Goal: Task Accomplishment & Management: Manage account settings

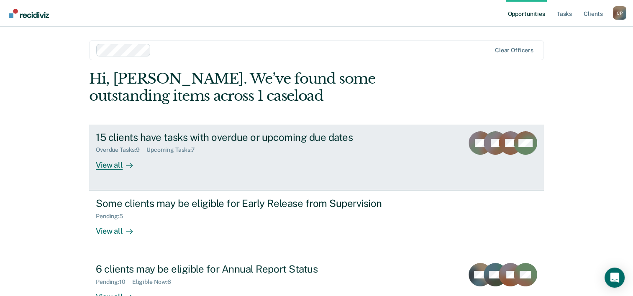
scroll to position [59, 0]
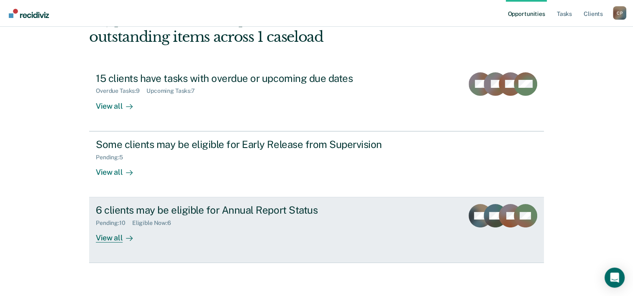
click at [127, 224] on div "Pending : 10" at bounding box center [114, 223] width 36 height 7
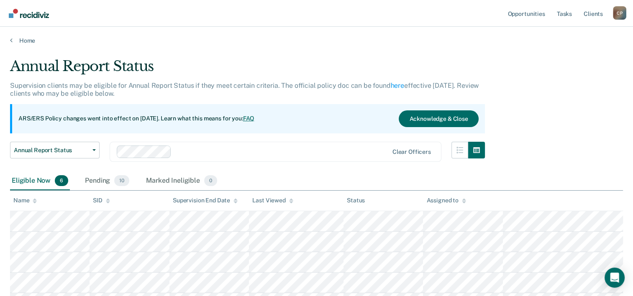
scroll to position [97, 0]
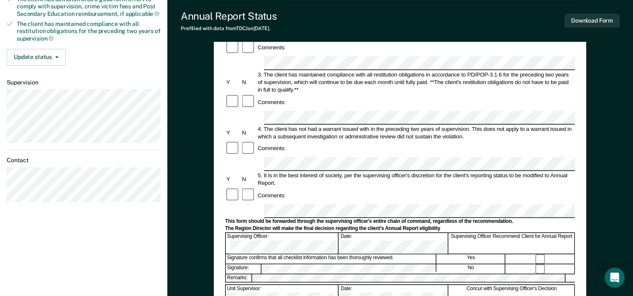
scroll to position [174, 0]
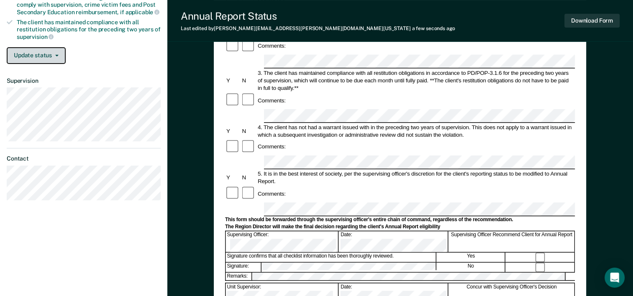
click at [46, 56] on button "Update status" at bounding box center [36, 55] width 59 height 17
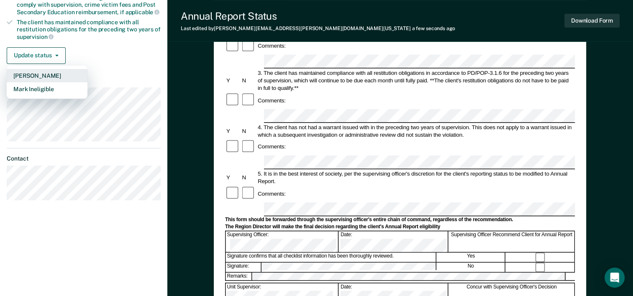
click at [50, 76] on button "[PERSON_NAME]" at bounding box center [47, 75] width 81 height 13
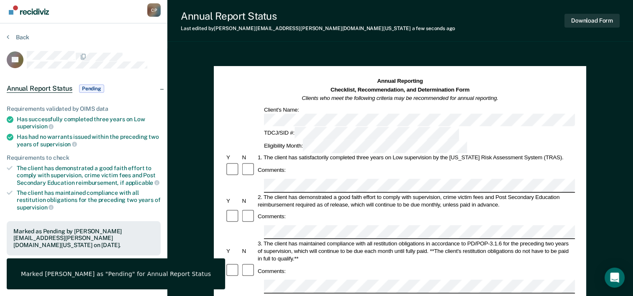
scroll to position [0, 0]
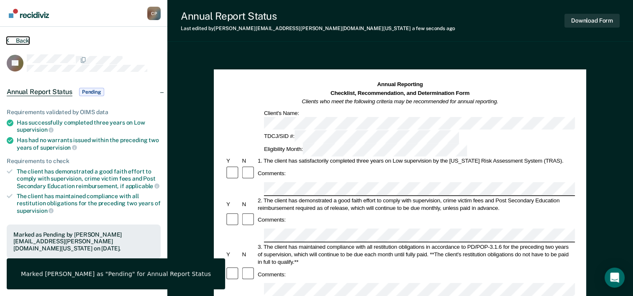
click at [13, 38] on button "Back" at bounding box center [18, 41] width 23 height 8
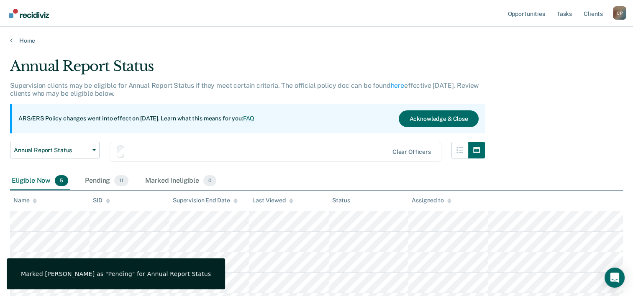
scroll to position [77, 0]
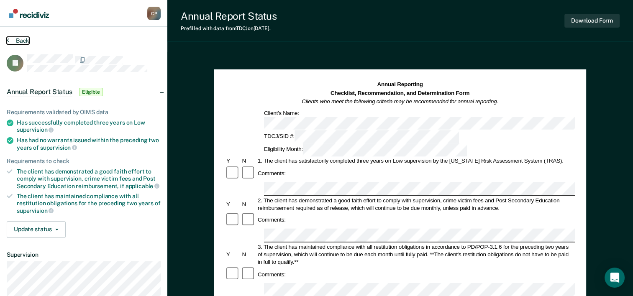
click at [13, 41] on button "Back" at bounding box center [18, 41] width 23 height 8
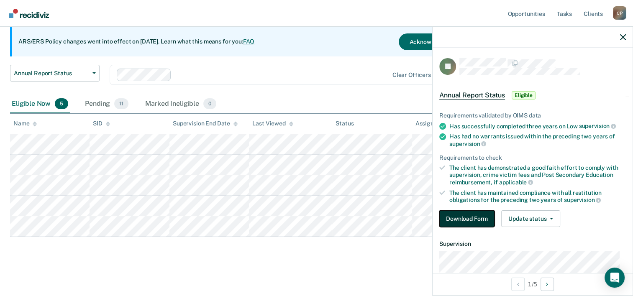
click at [458, 218] on button "Download Form" at bounding box center [466, 219] width 55 height 17
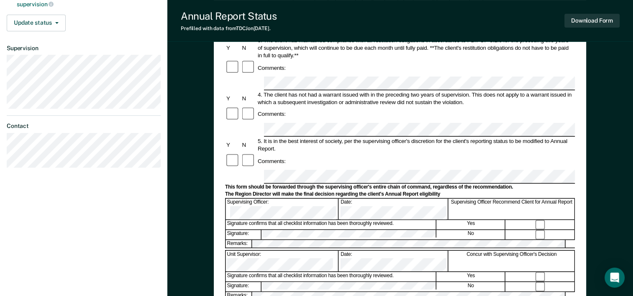
scroll to position [218, 0]
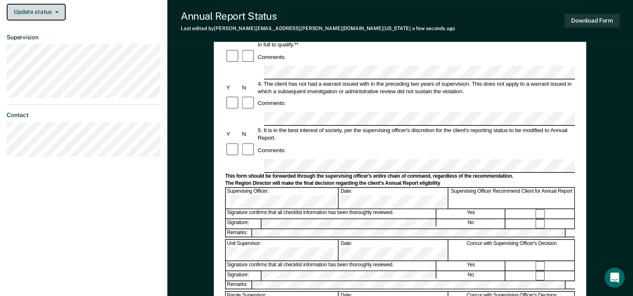
click at [25, 10] on button "Update status" at bounding box center [36, 12] width 59 height 17
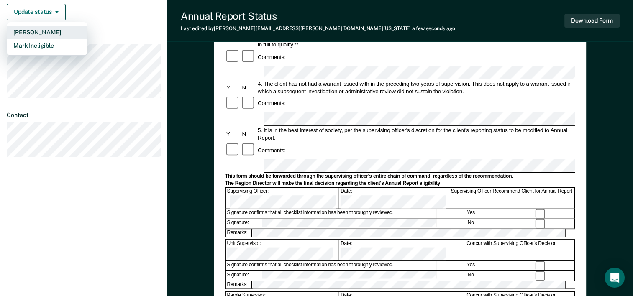
click at [46, 31] on button "[PERSON_NAME]" at bounding box center [47, 32] width 81 height 13
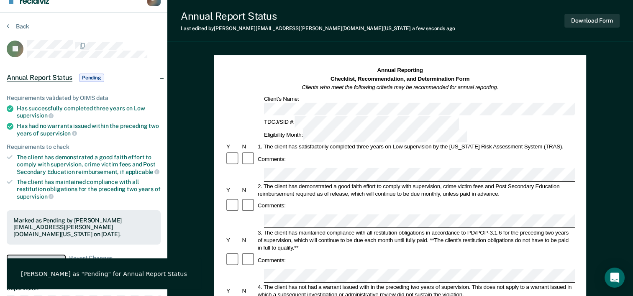
scroll to position [0, 0]
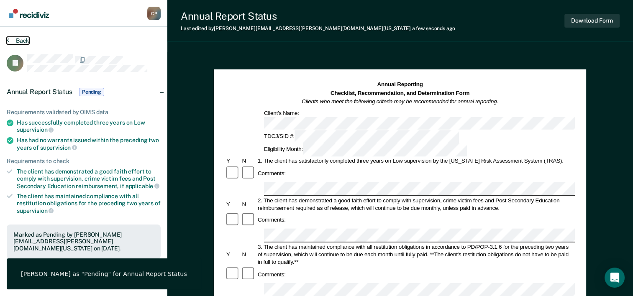
click at [8, 41] on icon at bounding box center [8, 40] width 3 height 7
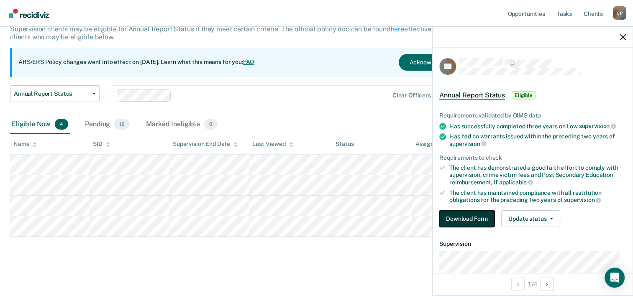
click at [447, 215] on button "Download Form" at bounding box center [466, 219] width 55 height 17
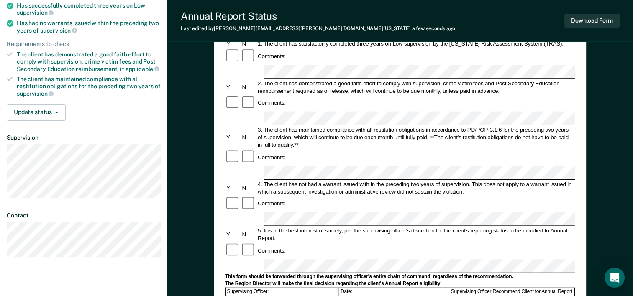
scroll to position [117, 0]
click at [22, 105] on button "Update status" at bounding box center [36, 113] width 59 height 17
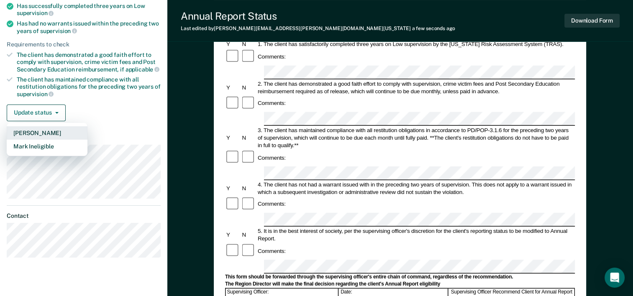
click at [36, 128] on button "[PERSON_NAME]" at bounding box center [47, 132] width 81 height 13
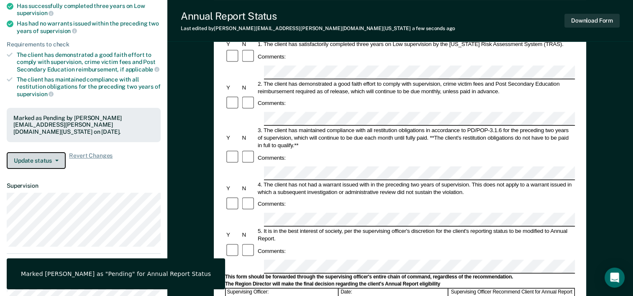
scroll to position [0, 0]
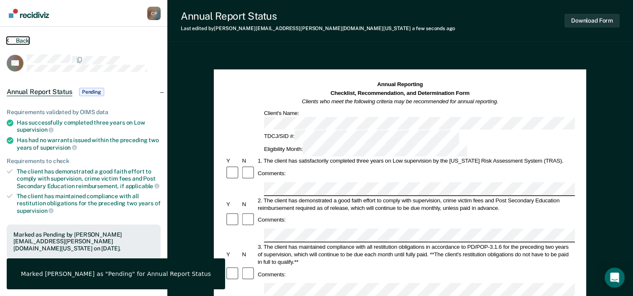
click at [22, 41] on button "Back" at bounding box center [18, 41] width 23 height 8
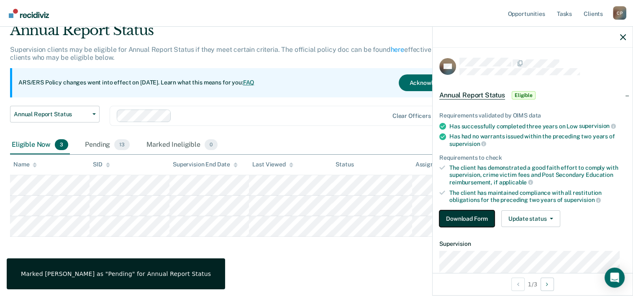
click at [452, 211] on button "Download Form" at bounding box center [466, 219] width 55 height 17
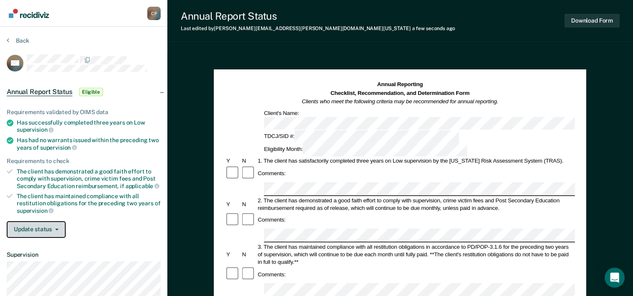
click at [55, 223] on button "Update status" at bounding box center [36, 229] width 59 height 17
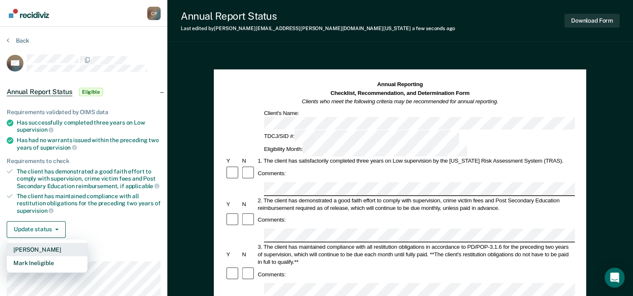
click at [50, 248] on button "[PERSON_NAME]" at bounding box center [47, 249] width 81 height 13
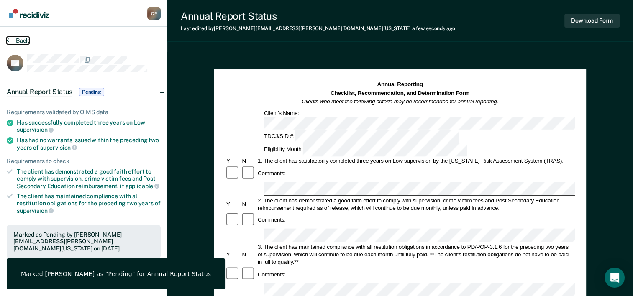
click at [15, 37] on button "Back" at bounding box center [18, 41] width 23 height 8
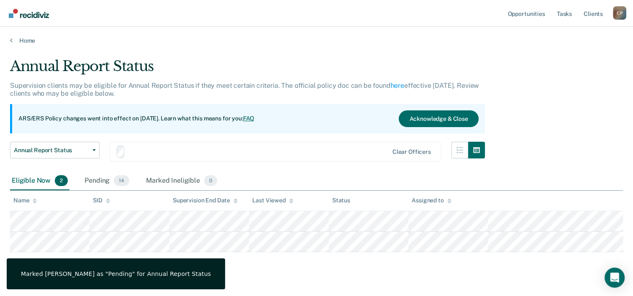
scroll to position [15, 0]
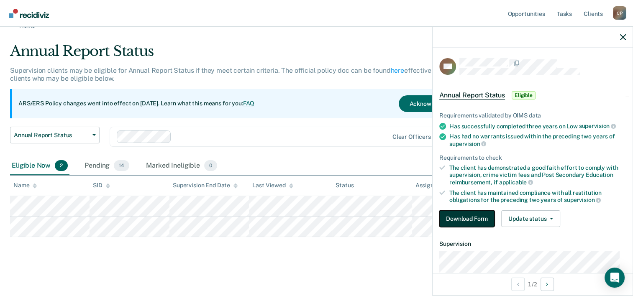
click at [447, 221] on button "Download Form" at bounding box center [466, 219] width 55 height 17
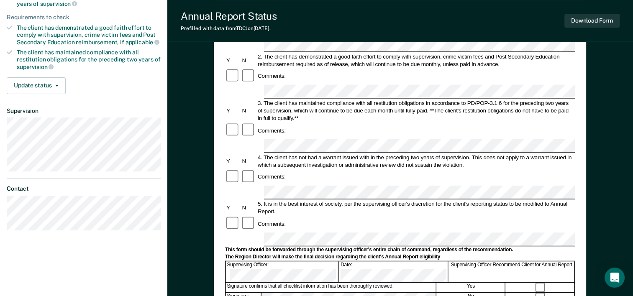
scroll to position [145, 0]
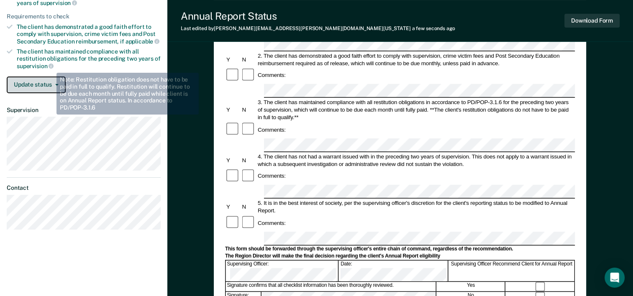
click at [51, 77] on button "Update status" at bounding box center [36, 85] width 59 height 17
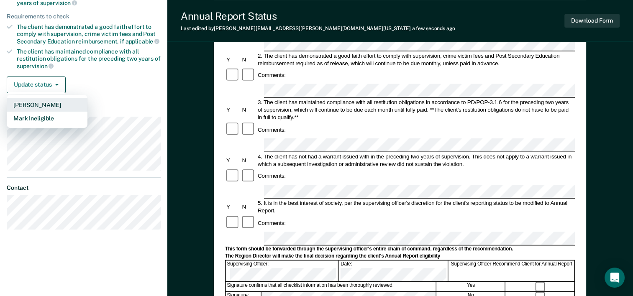
click at [56, 100] on button "[PERSON_NAME]" at bounding box center [47, 104] width 81 height 13
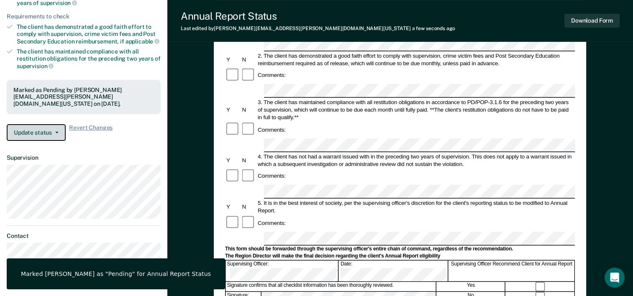
scroll to position [0, 0]
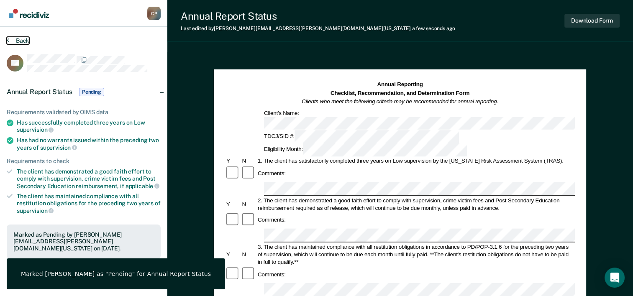
click at [18, 41] on button "Back" at bounding box center [18, 41] width 23 height 8
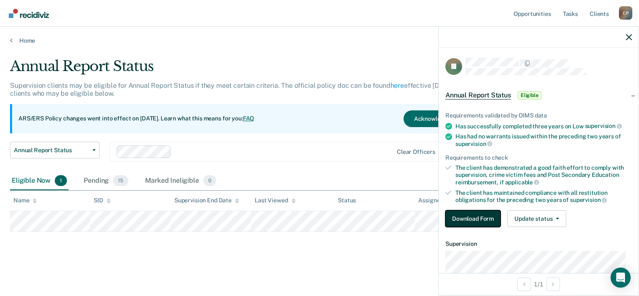
click at [466, 219] on button "Download Form" at bounding box center [473, 219] width 55 height 17
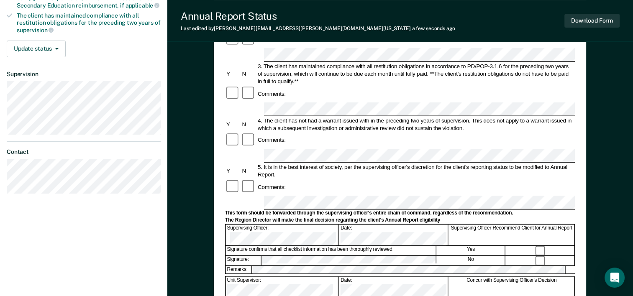
scroll to position [182, 0]
click at [28, 48] on button "Update status" at bounding box center [36, 48] width 59 height 17
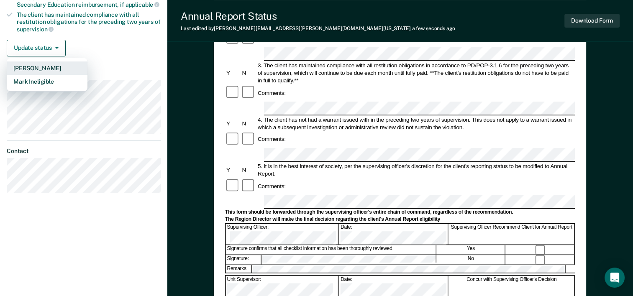
click at [31, 62] on button "[PERSON_NAME]" at bounding box center [47, 68] width 81 height 13
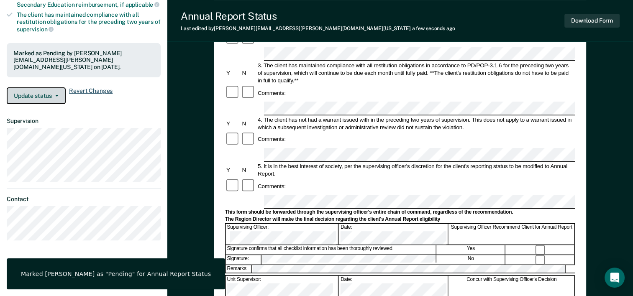
scroll to position [0, 0]
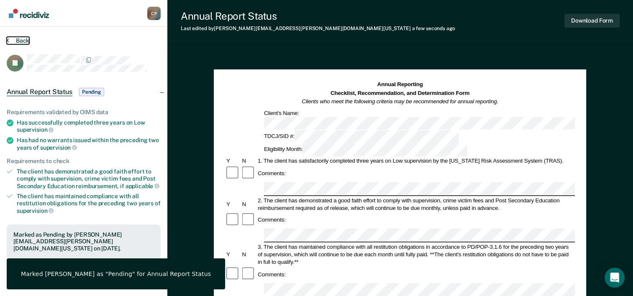
click at [20, 41] on button "Back" at bounding box center [18, 41] width 23 height 8
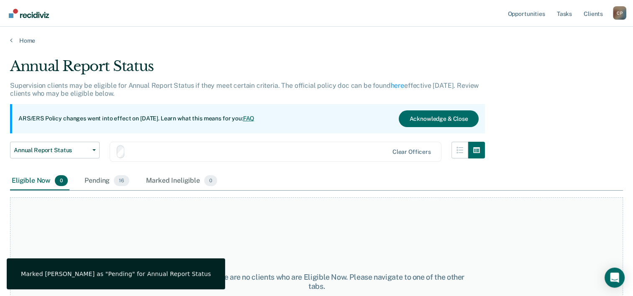
scroll to position [15, 0]
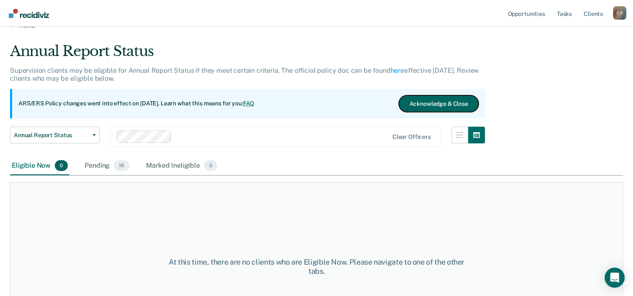
click at [433, 110] on button "Acknowledge & Close" at bounding box center [439, 103] width 80 height 17
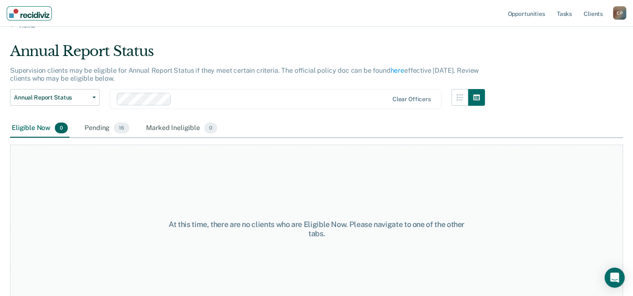
click at [14, 12] on img "Main navigation" at bounding box center [29, 13] width 40 height 9
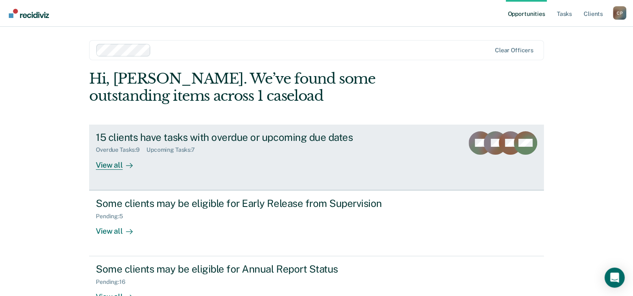
click at [217, 148] on div "Overdue Tasks : 9 Upcoming Tasks : 7" at bounding box center [243, 148] width 294 height 10
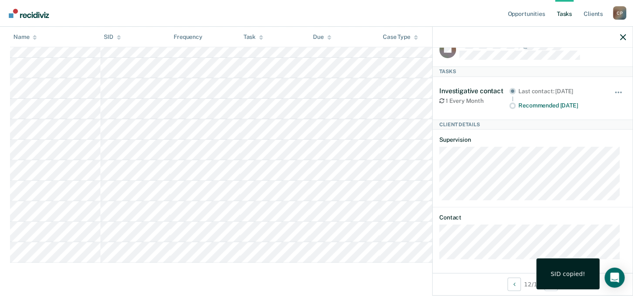
scroll to position [18, 0]
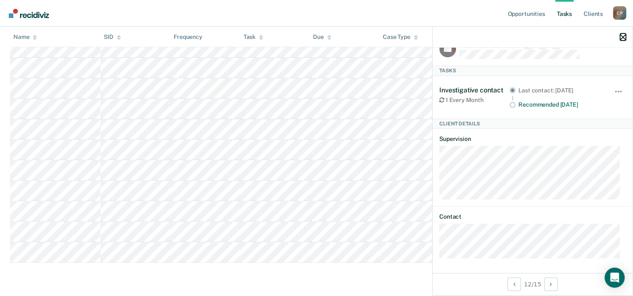
click at [622, 38] on icon "button" at bounding box center [623, 37] width 6 height 6
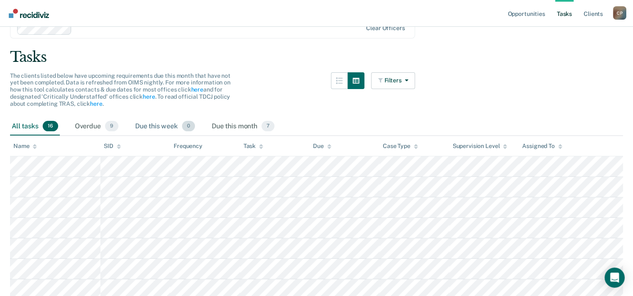
scroll to position [36, 0]
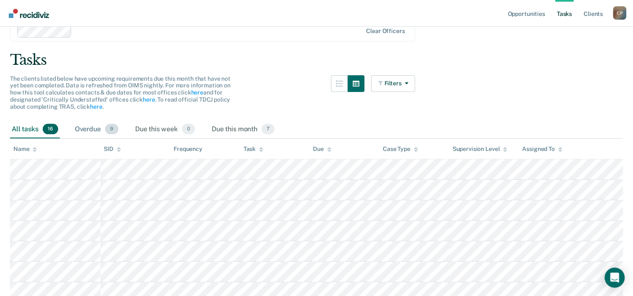
click at [100, 126] on div "Overdue 9" at bounding box center [96, 130] width 47 height 18
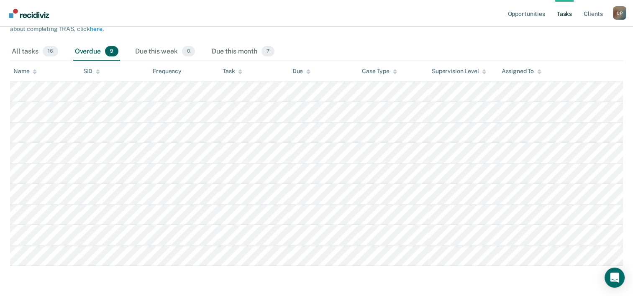
scroll to position [117, 0]
